Goal: Check status: Check status

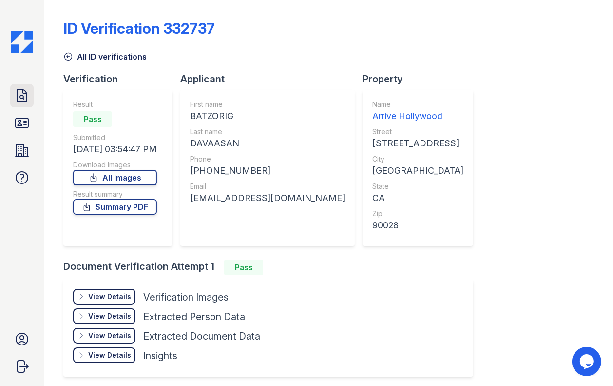
click at [17, 94] on icon at bounding box center [22, 95] width 10 height 12
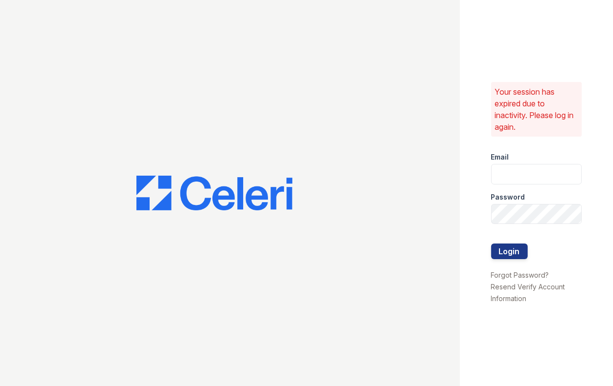
click at [462, 184] on div "Password" at bounding box center [536, 193] width 91 height 19
click at [462, 173] on input "email" at bounding box center [536, 174] width 91 height 20
type input "arrivehollywood@trinity-pm.com"
click at [462, 243] on button "Login" at bounding box center [509, 251] width 37 height 16
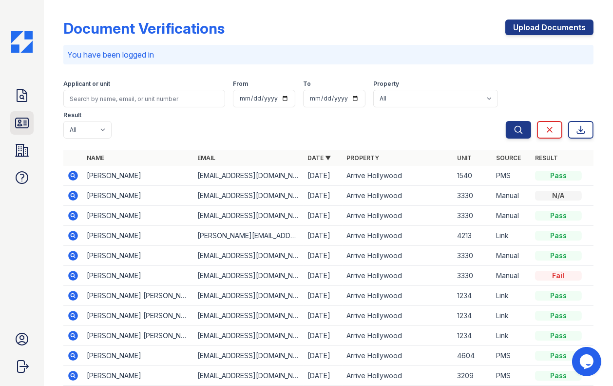
click at [23, 121] on icon at bounding box center [22, 123] width 13 height 10
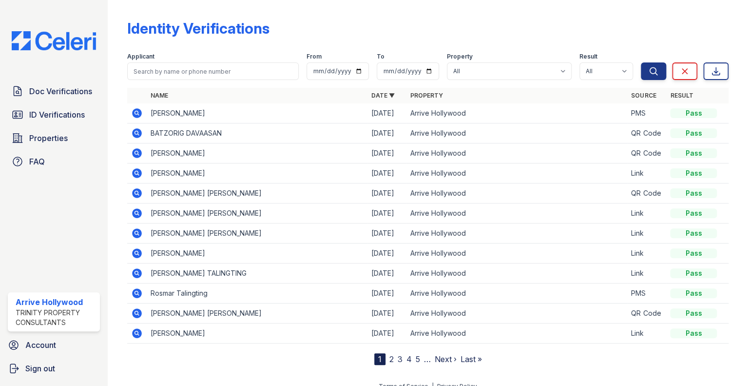
click at [136, 335] on icon at bounding box center [138, 333] width 10 height 10
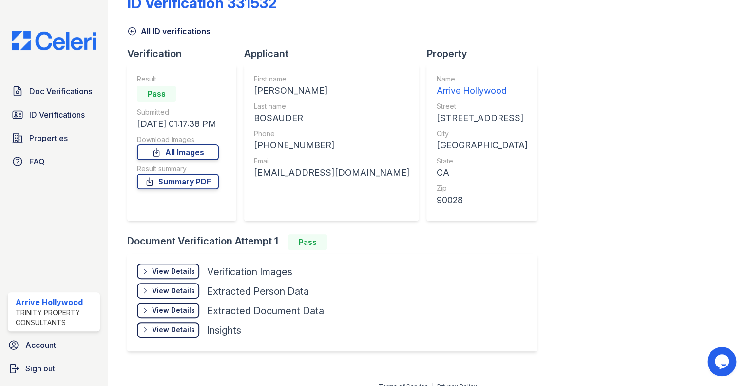
scroll to position [37, 0]
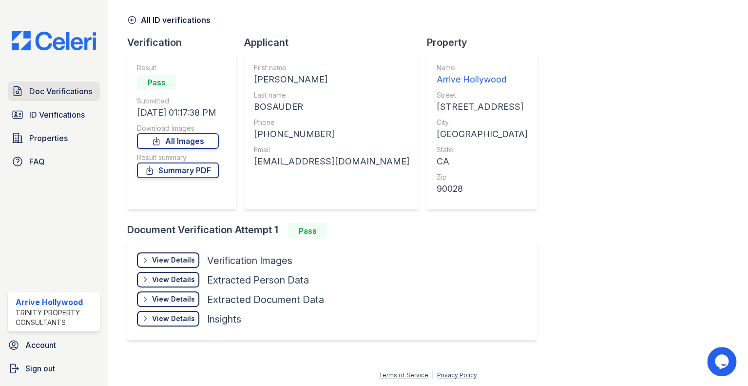
click at [39, 94] on span "Doc Verifications" at bounding box center [60, 91] width 63 height 12
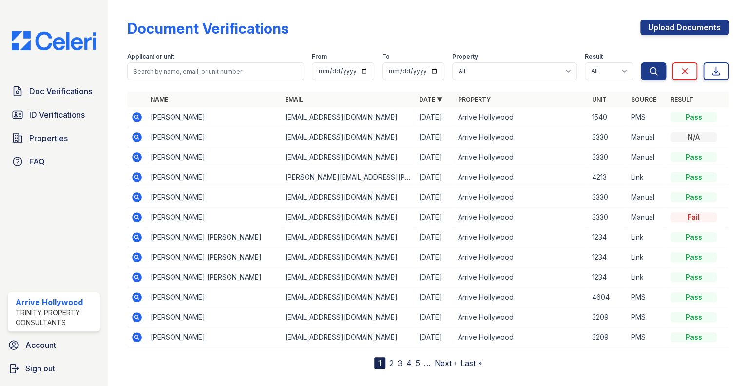
click at [134, 238] on icon at bounding box center [138, 237] width 10 height 10
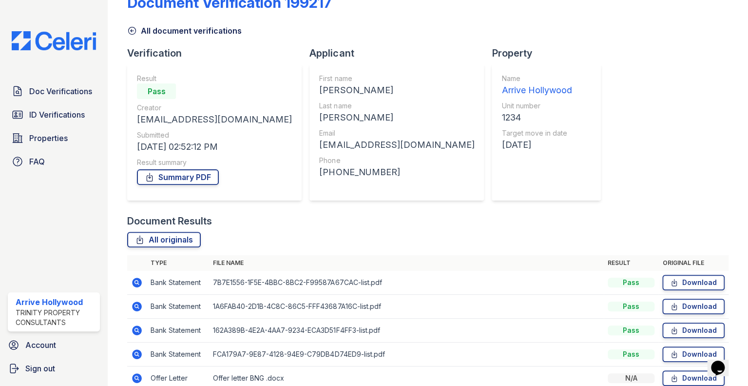
scroll to position [73, 0]
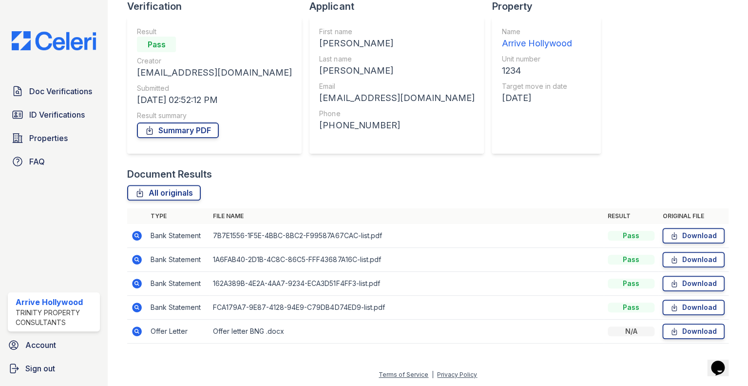
click at [138, 330] on icon at bounding box center [137, 331] width 12 height 12
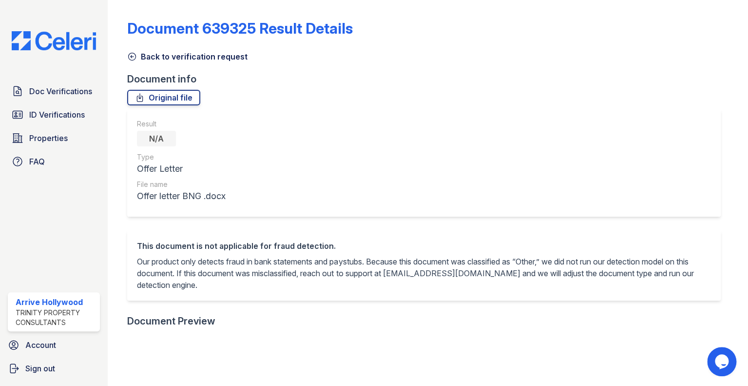
click at [130, 57] on icon at bounding box center [132, 57] width 10 height 10
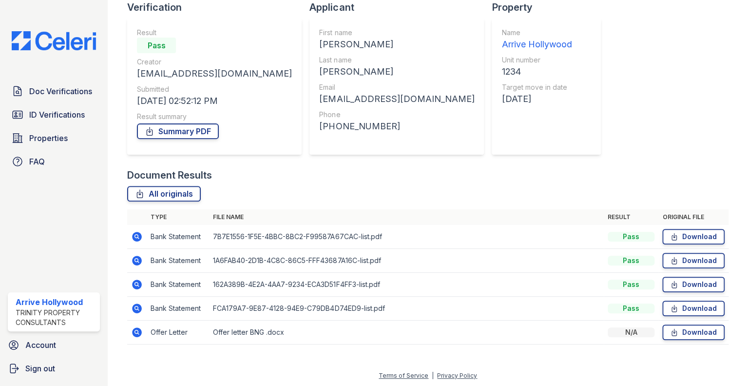
scroll to position [73, 0]
click at [136, 232] on icon at bounding box center [138, 236] width 10 height 10
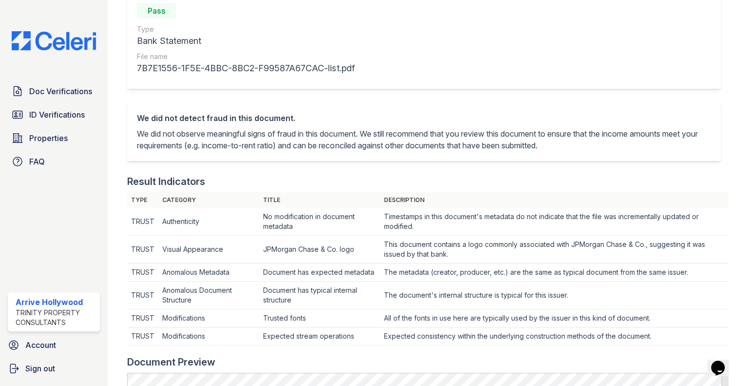
scroll to position [310, 0]
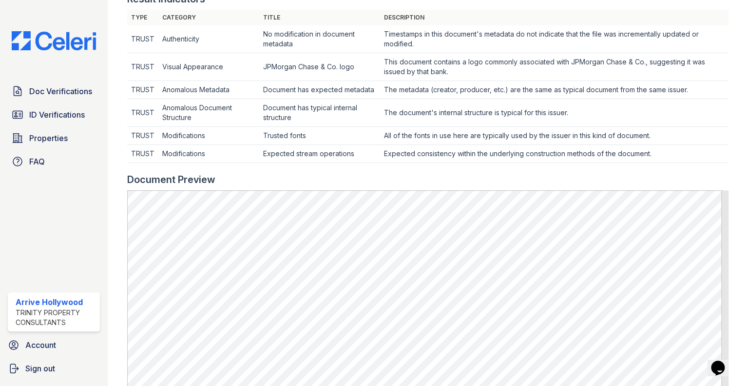
click at [243, 63] on td "Visual Appearance" at bounding box center [208, 67] width 101 height 28
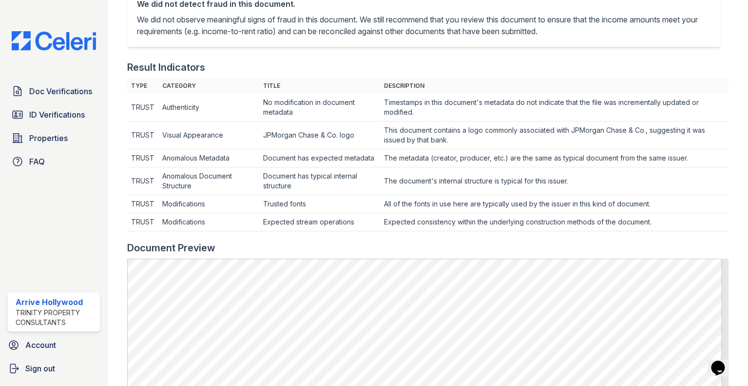
scroll to position [0, 0]
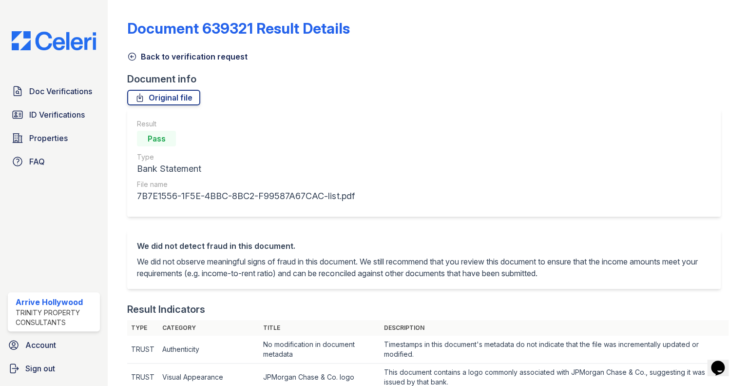
click at [129, 58] on icon at bounding box center [132, 57] width 10 height 10
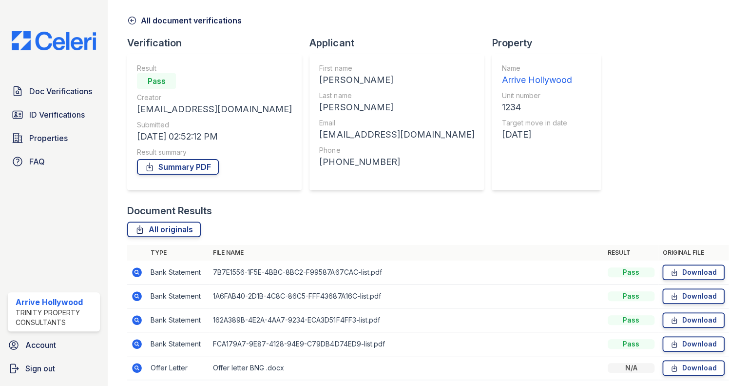
scroll to position [73, 0]
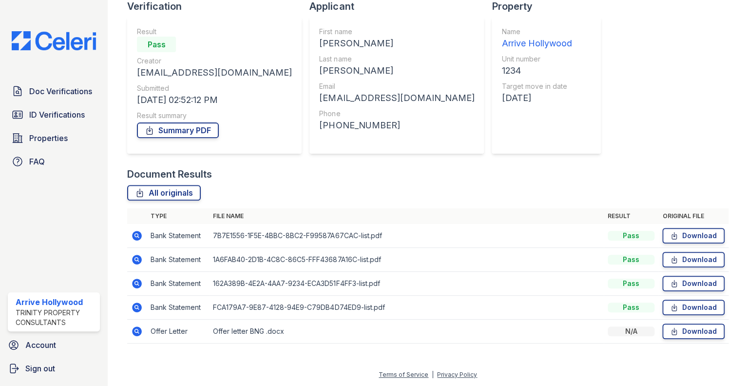
click at [142, 329] on icon at bounding box center [137, 331] width 12 height 12
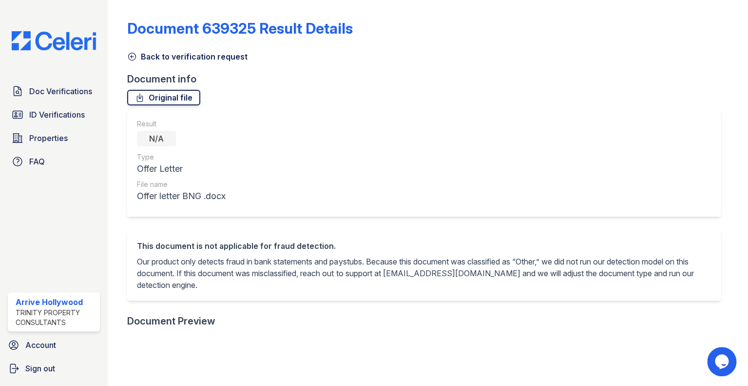
click at [176, 96] on link "Original file" at bounding box center [163, 98] width 73 height 16
click at [428, 50] on div "Back to verification request" at bounding box center [427, 54] width 601 height 18
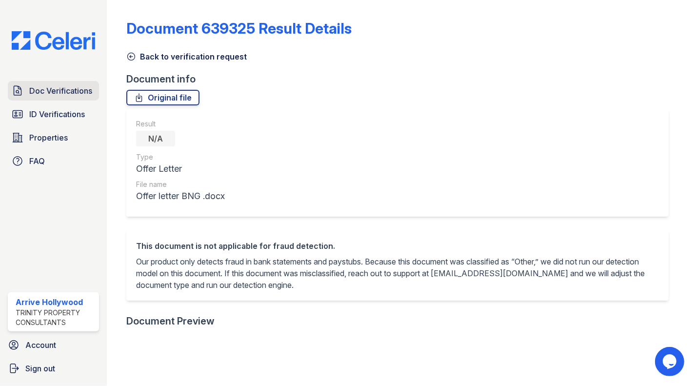
click at [48, 91] on span "Doc Verifications" at bounding box center [60, 91] width 63 height 12
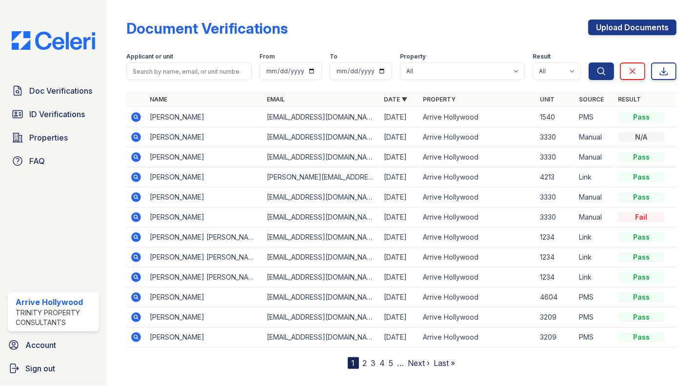
click at [139, 115] on icon at bounding box center [136, 117] width 10 height 10
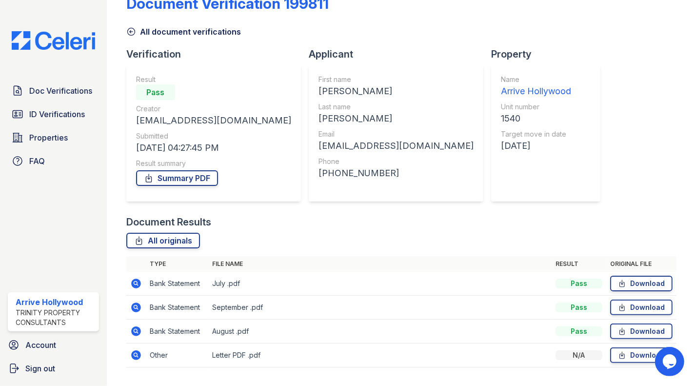
scroll to position [49, 0]
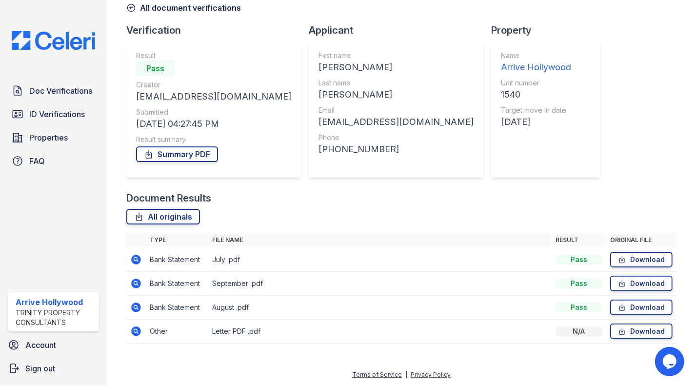
click at [136, 330] on icon at bounding box center [135, 330] width 2 height 2
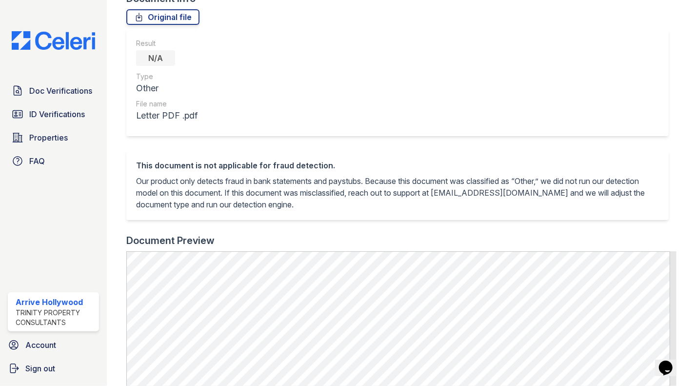
scroll to position [266, 0]
